Goal: Entertainment & Leisure: Browse casually

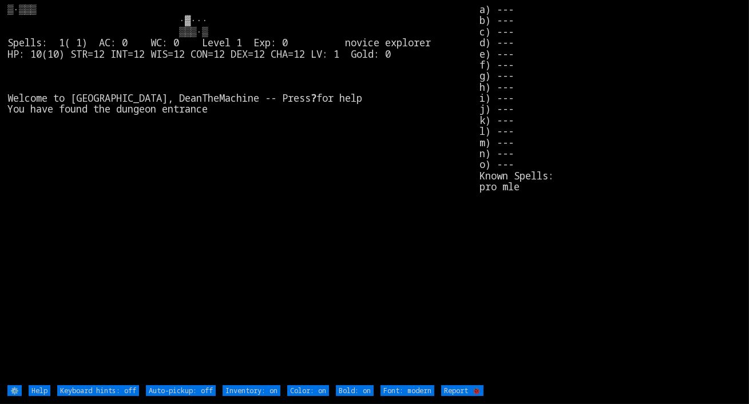
type off "Auto-pickup: on"
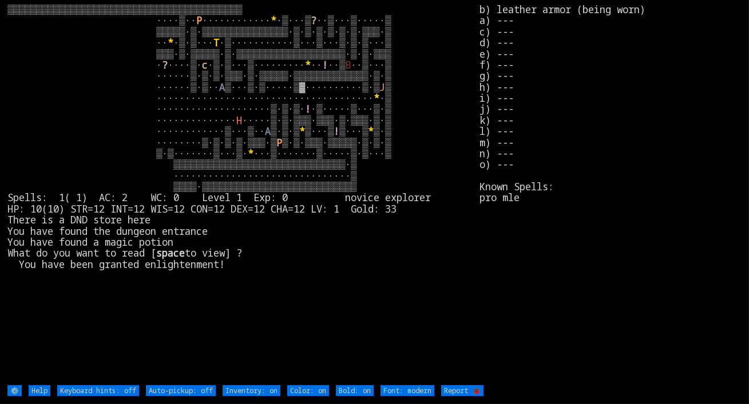
type off "Auto-pickup: on"
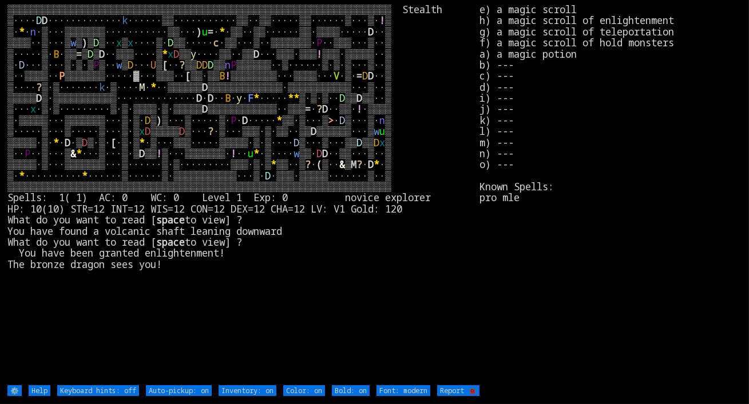
type off "Auto-pickup: off"
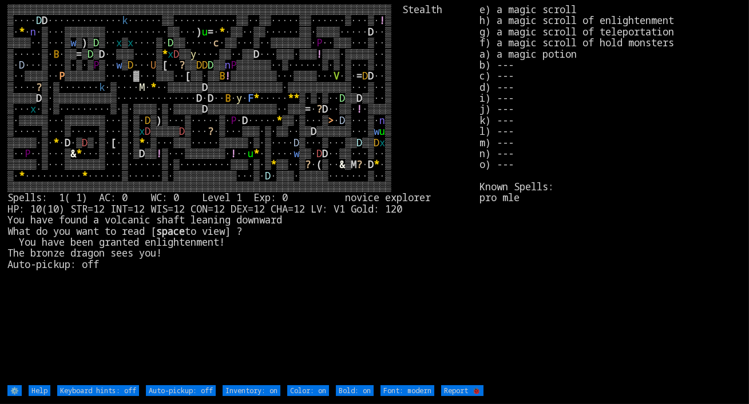
type off "Auto-pickup: on"
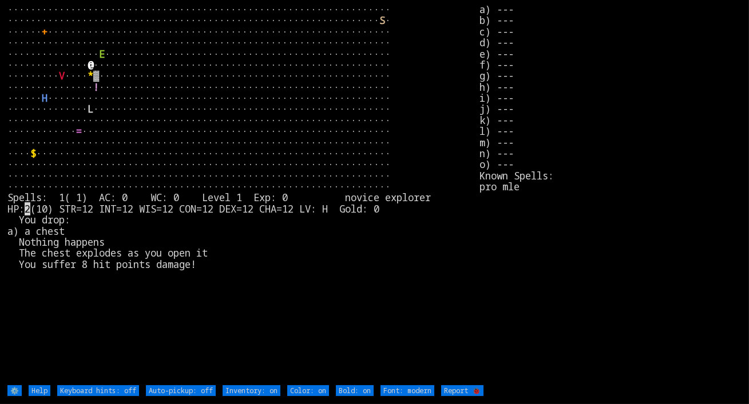
type off "Auto-pickup: on"
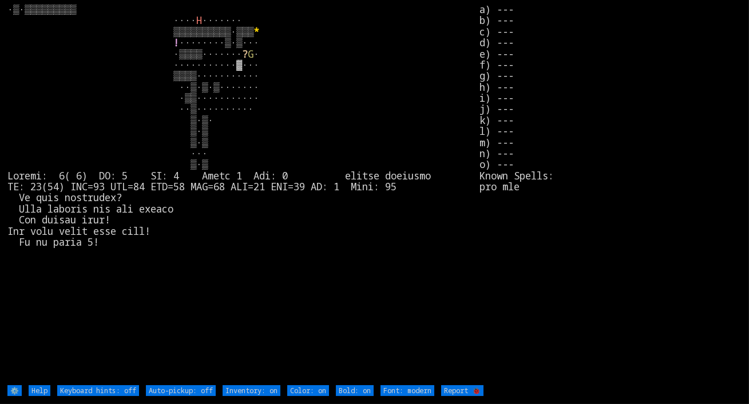
type off "Auto-pickup: on"
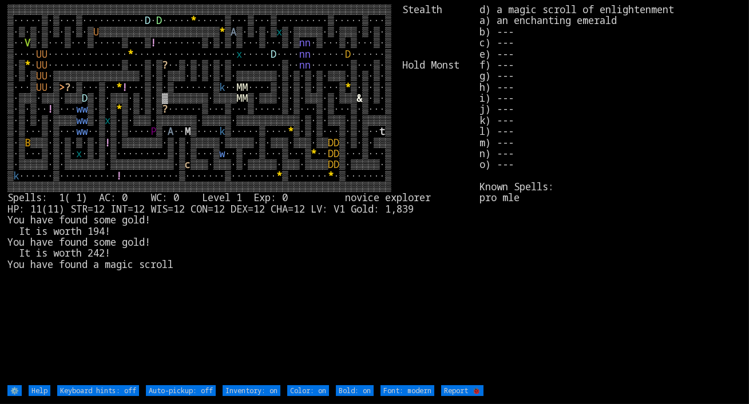
type off "Auto-pickup: on"
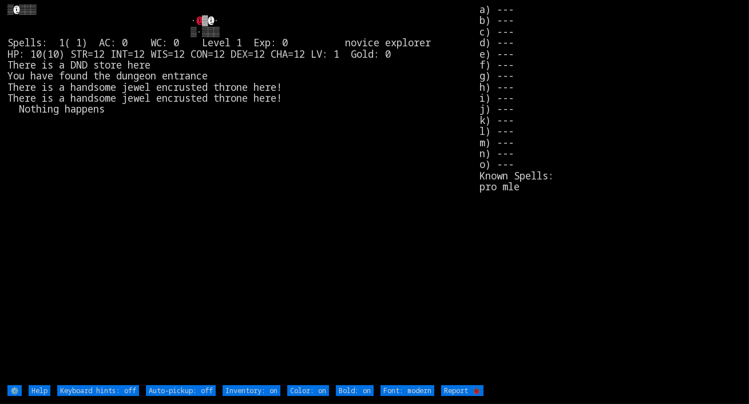
type off "Auto-pickup: on"
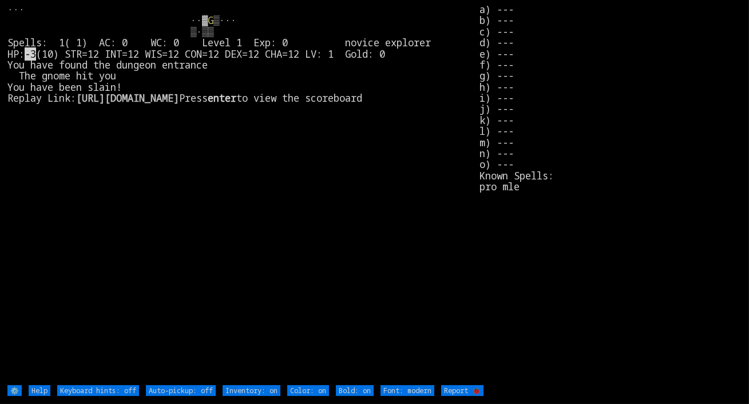
click at [273, 152] on larn "G ▒··· ▒·▒▒ Spells: 1( 1) AC: 0 WC: 0 Level 1 Exp: 0 novice explorer HP: -3 (10…" at bounding box center [243, 194] width 472 height 380
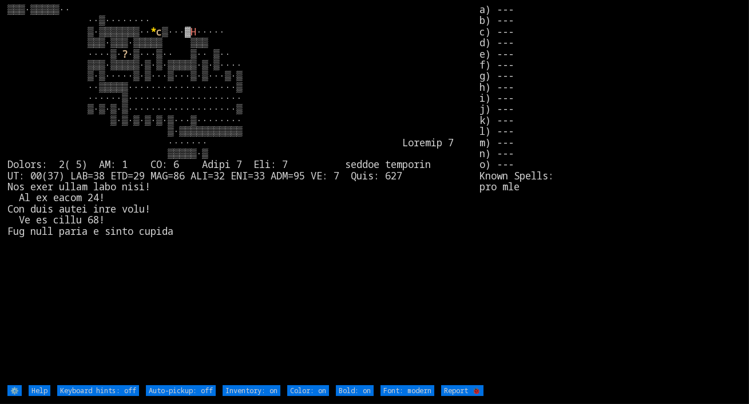
type off "Auto-pickup: on"
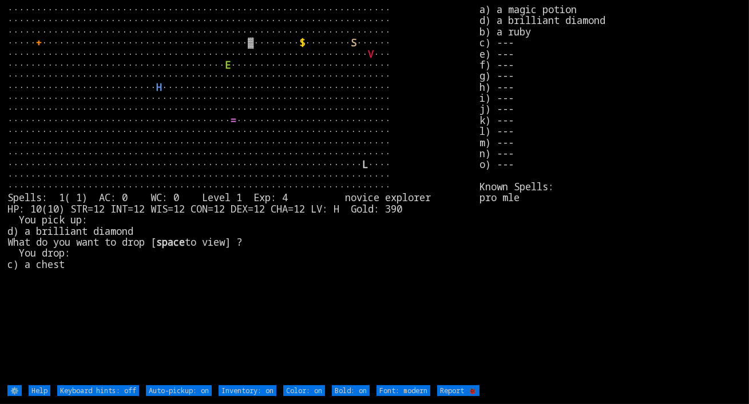
type off "Auto-pickup: off"
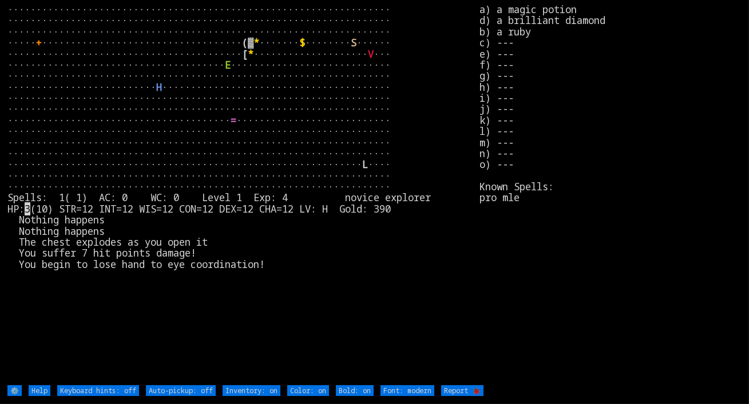
type off "Auto-pickup: on"
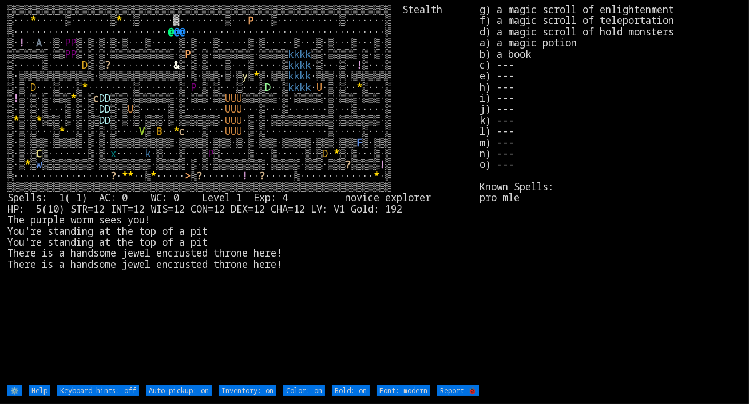
type off "Auto-pickup: off"
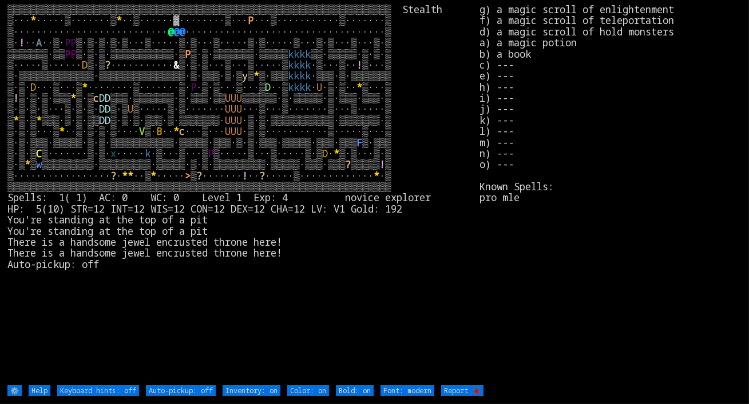
type off "Auto-pickup: on"
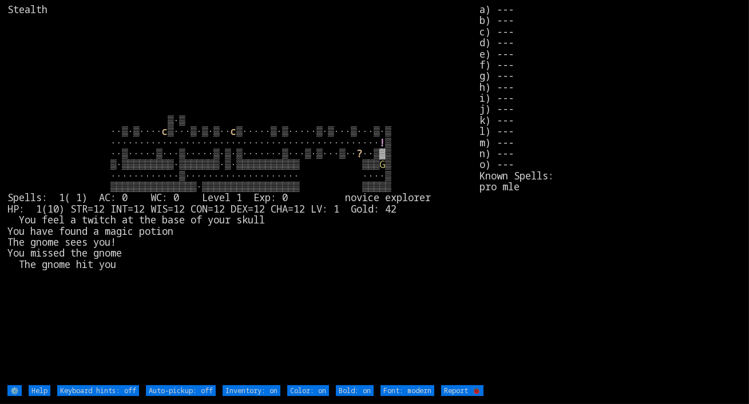
type off "Auto-pickup: on"
